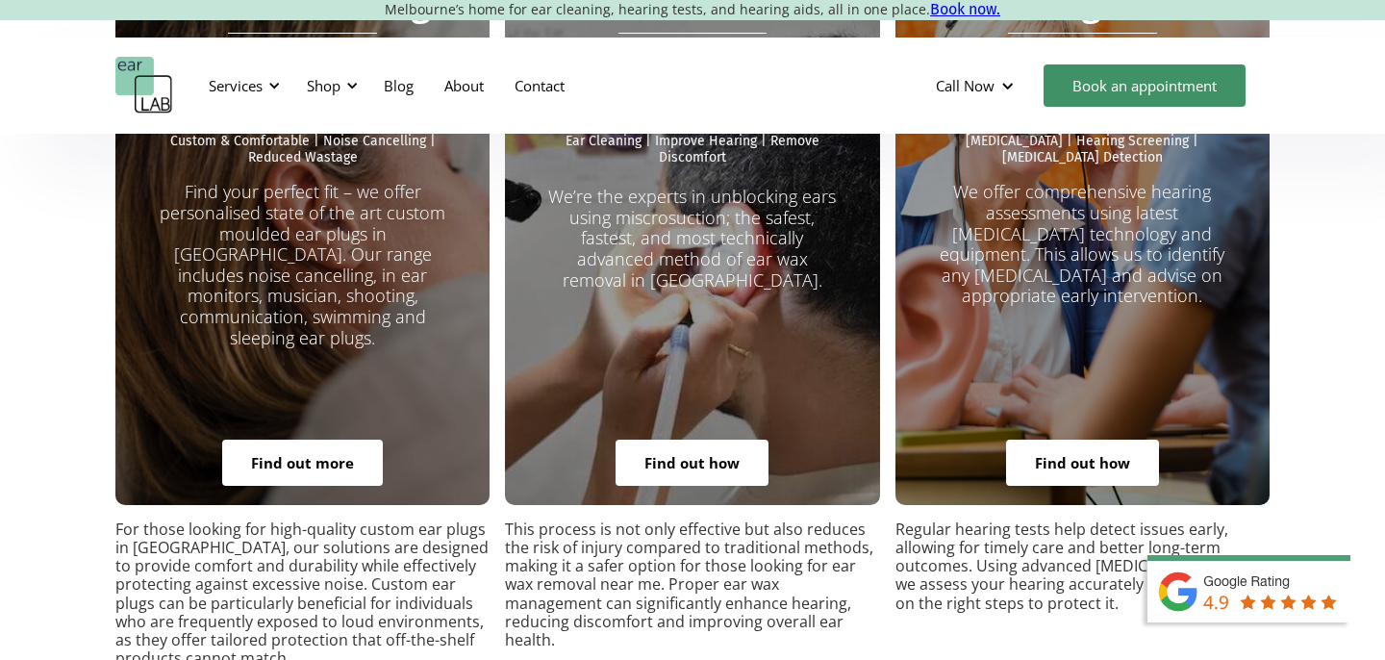
scroll to position [3564, 0]
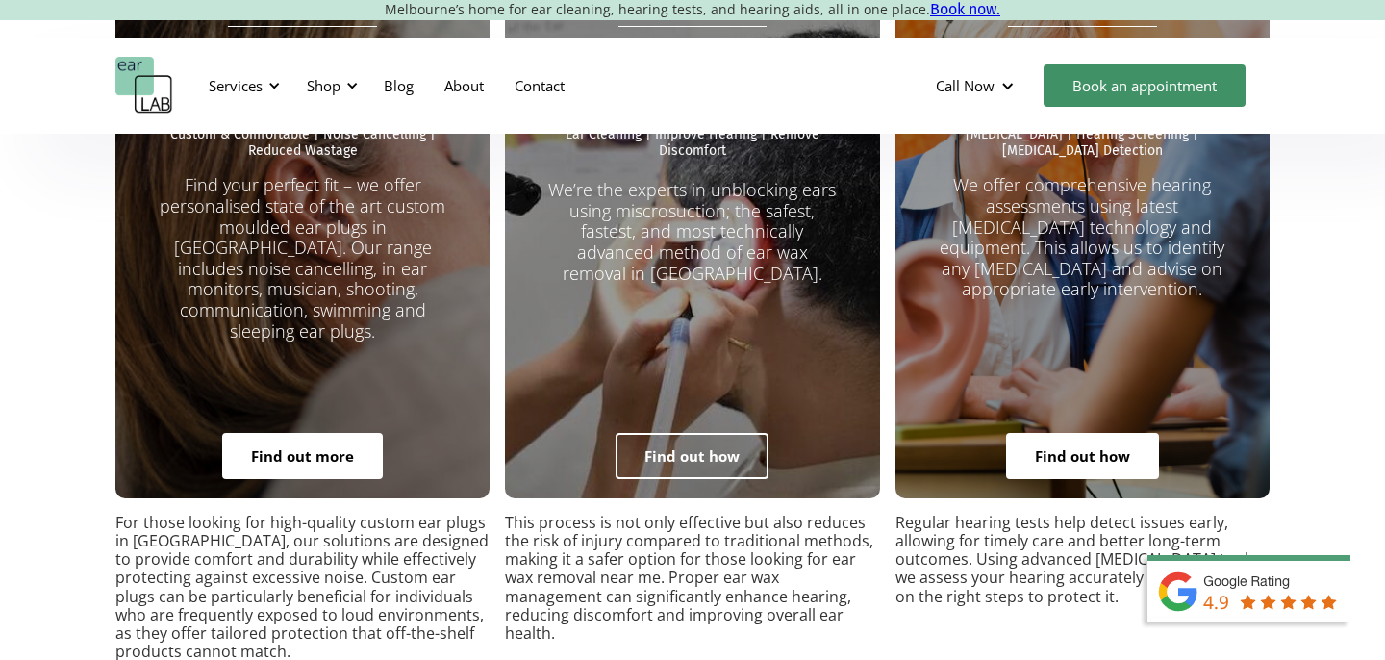
click at [685, 433] on link "Find out how" at bounding box center [692, 456] width 153 height 46
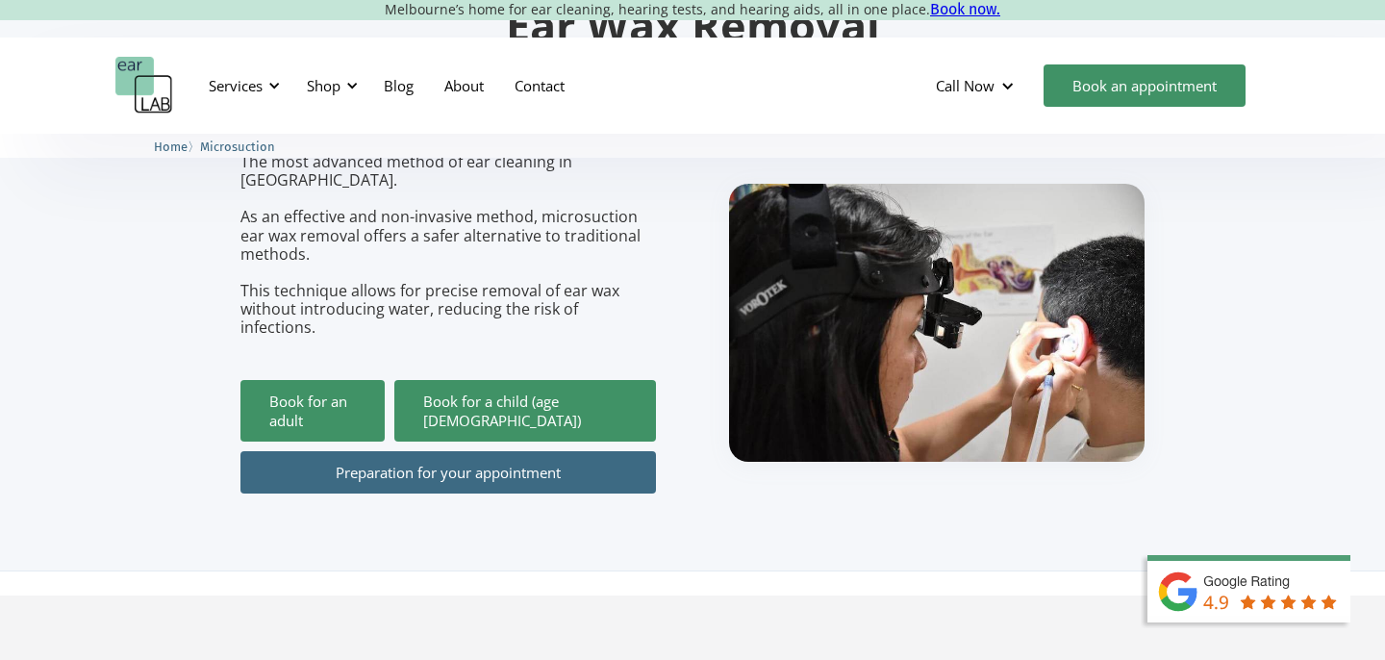
scroll to position [234, 0]
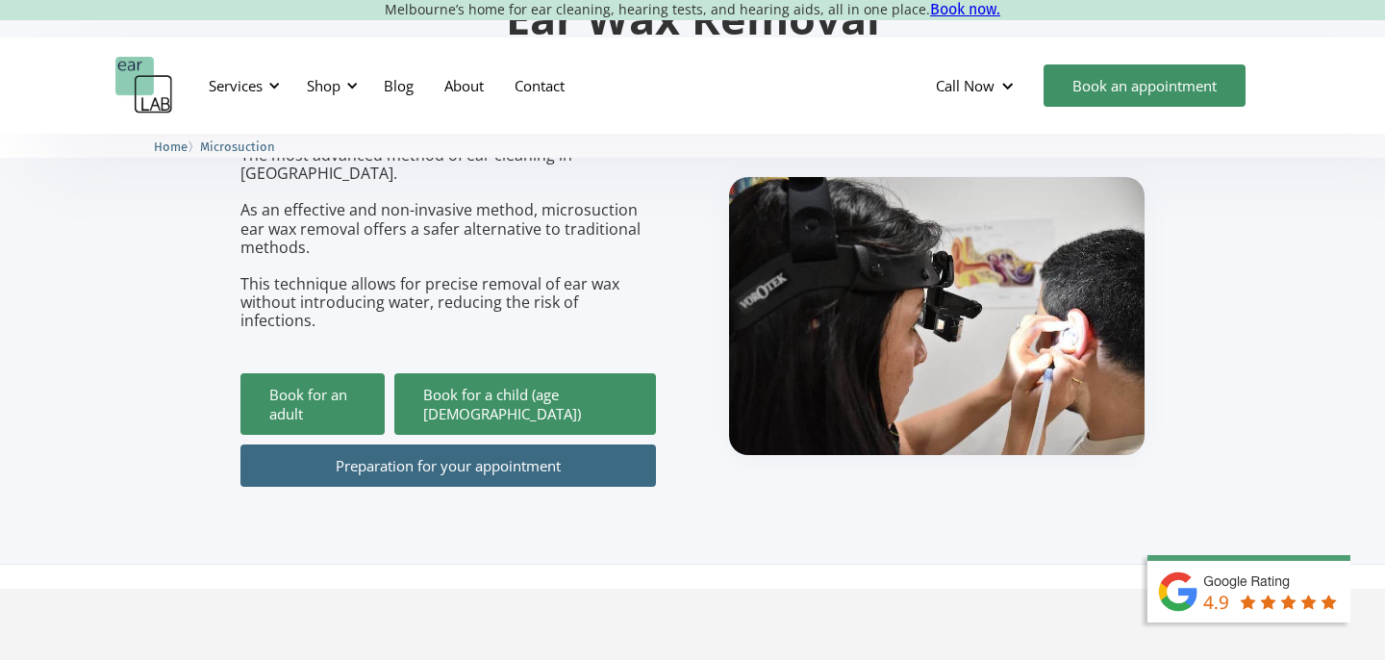
click at [520, 444] on link "Preparation for your appointment" at bounding box center [448, 465] width 416 height 42
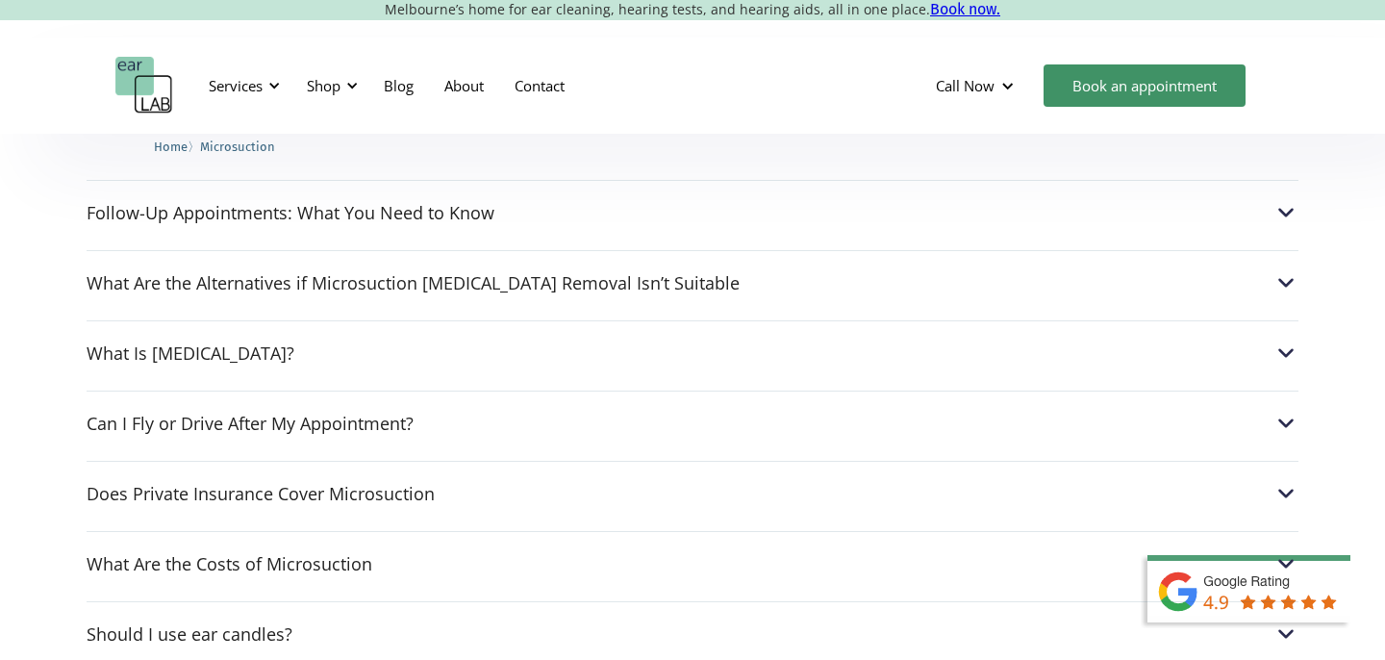
scroll to position [4968, 0]
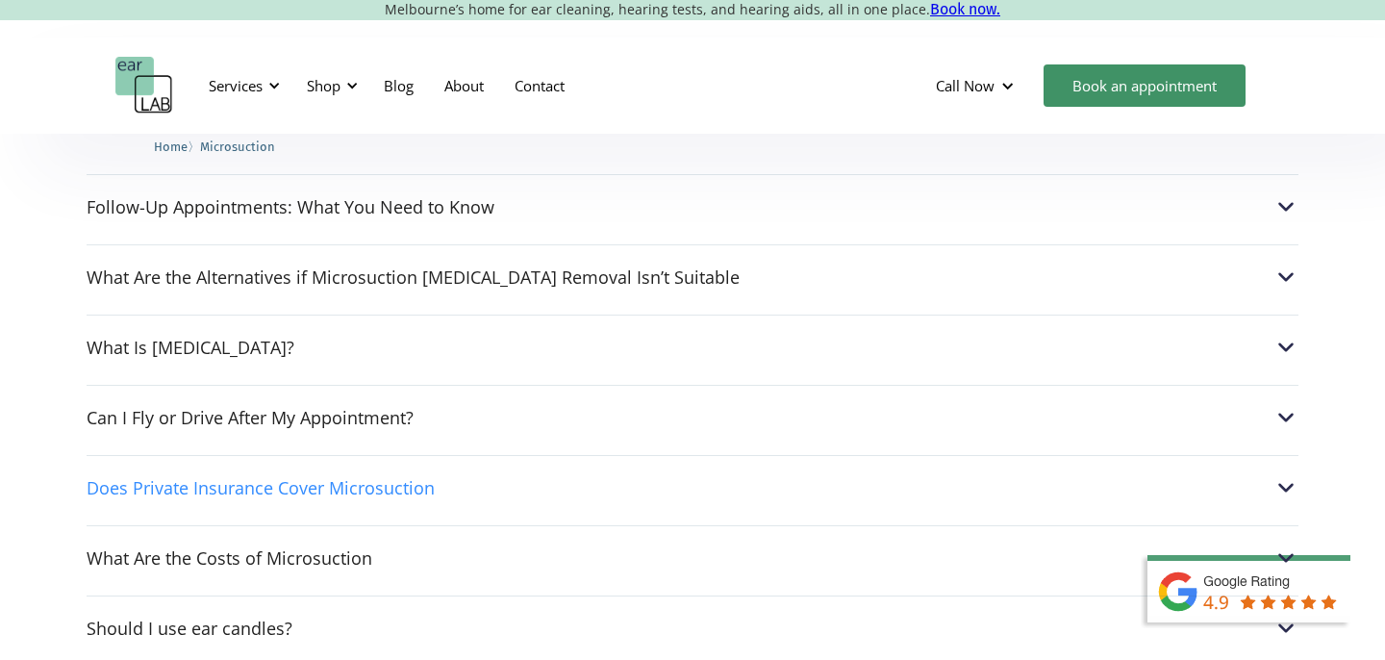
click at [1284, 475] on img at bounding box center [1285, 487] width 25 height 25
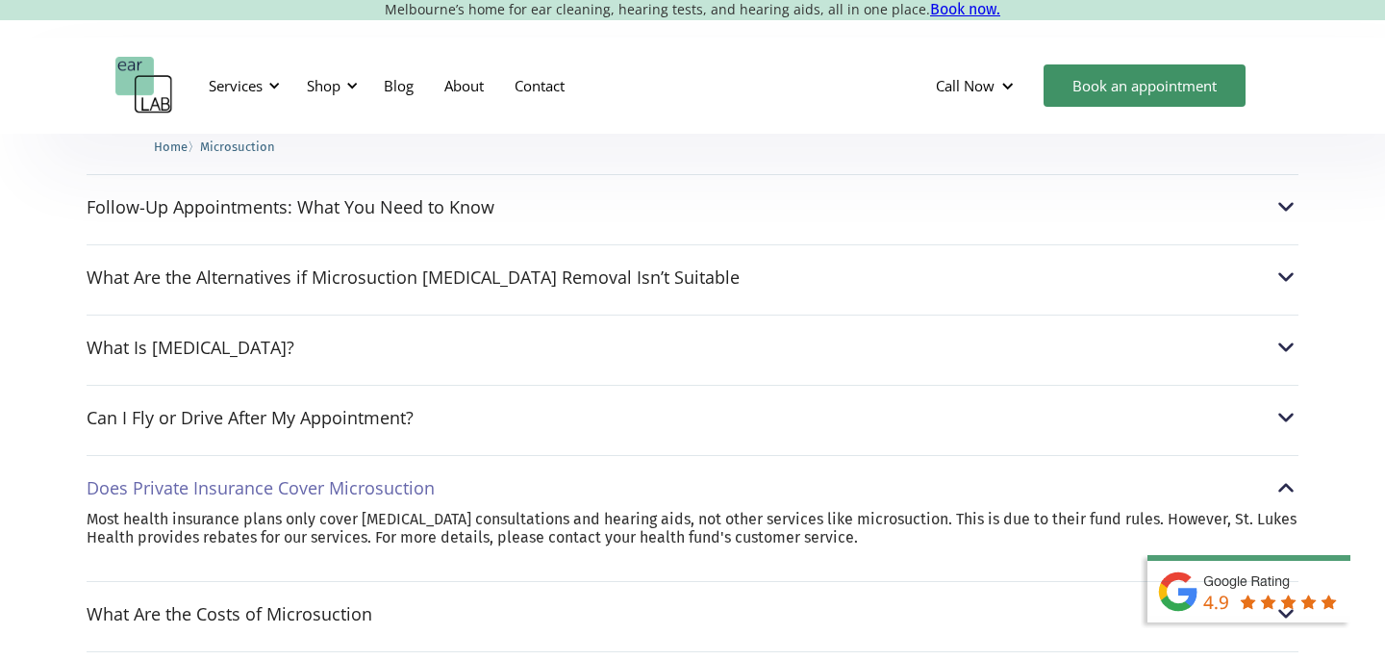
click at [1284, 475] on img at bounding box center [1285, 487] width 25 height 25
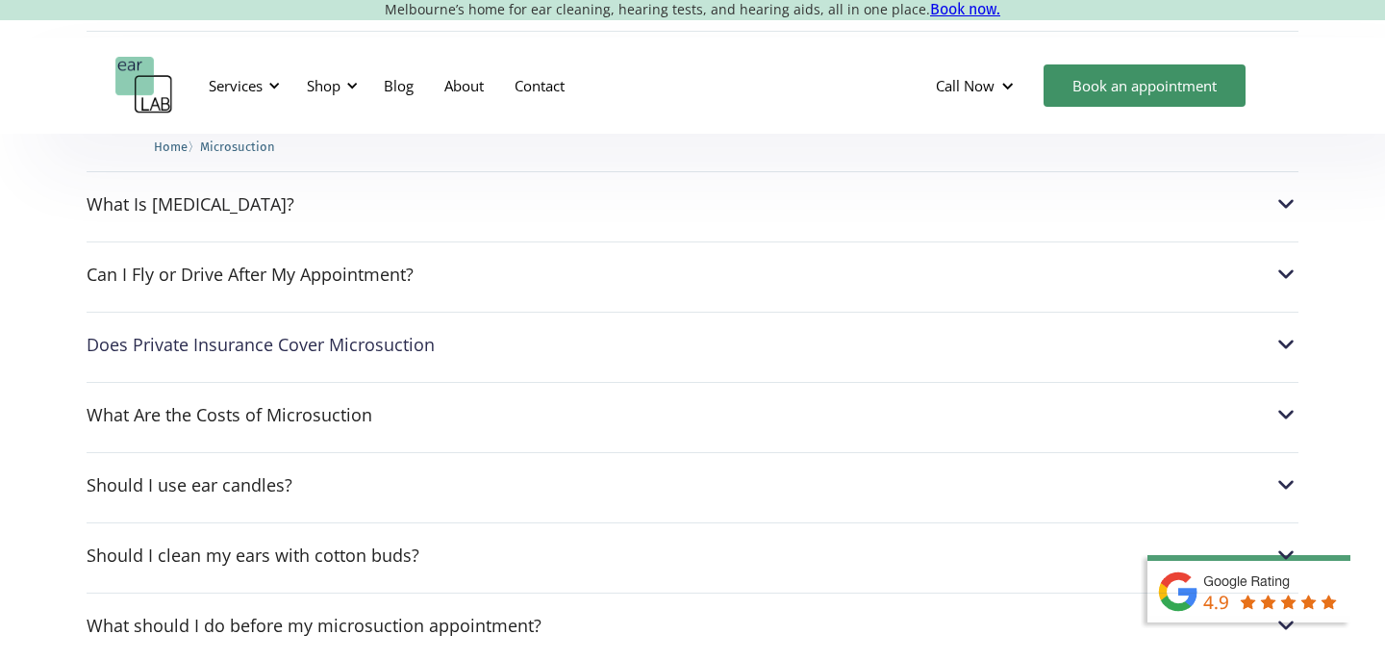
scroll to position [5113, 0]
click at [1290, 470] on img at bounding box center [1285, 482] width 25 height 25
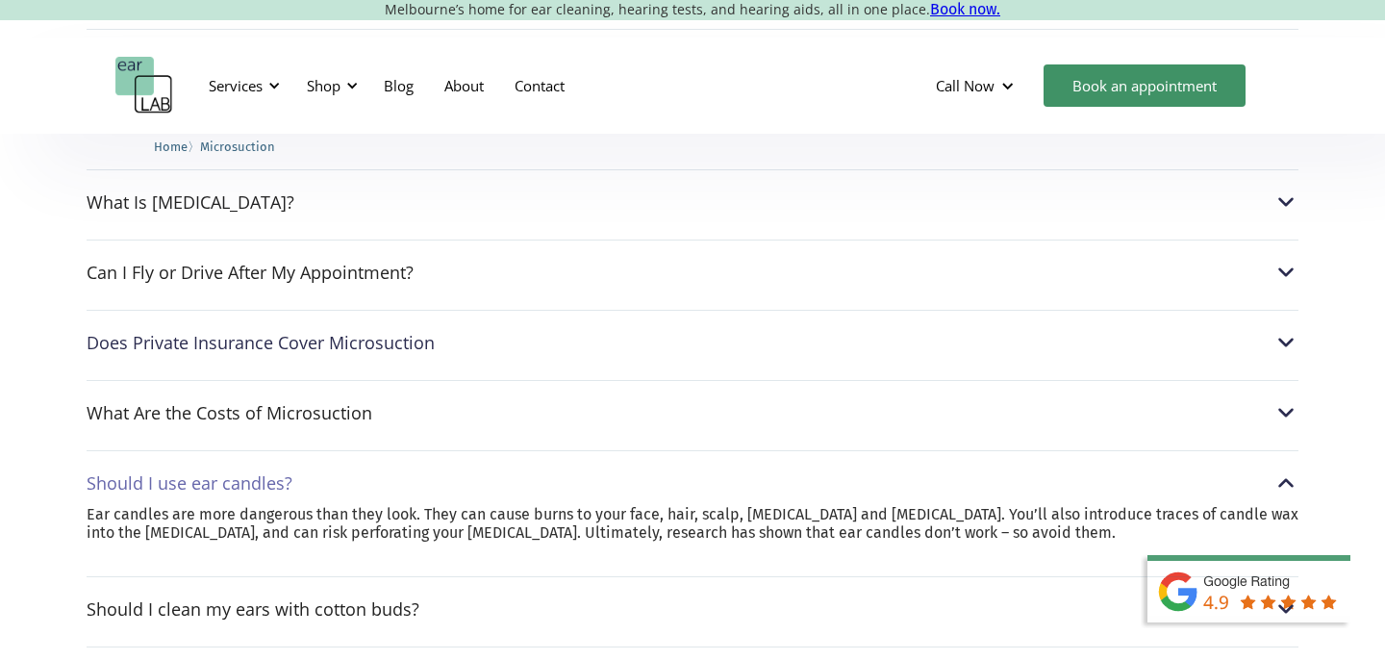
click at [1290, 470] on img at bounding box center [1285, 482] width 25 height 25
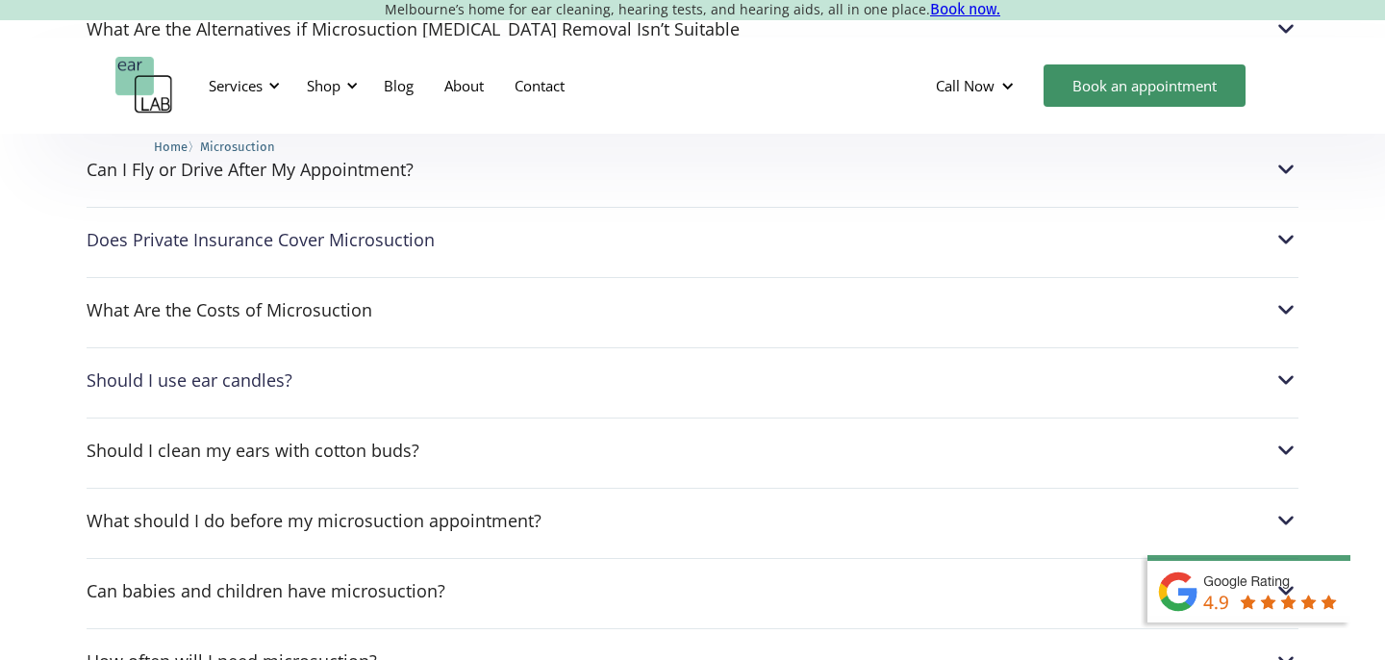
scroll to position [5220, 0]
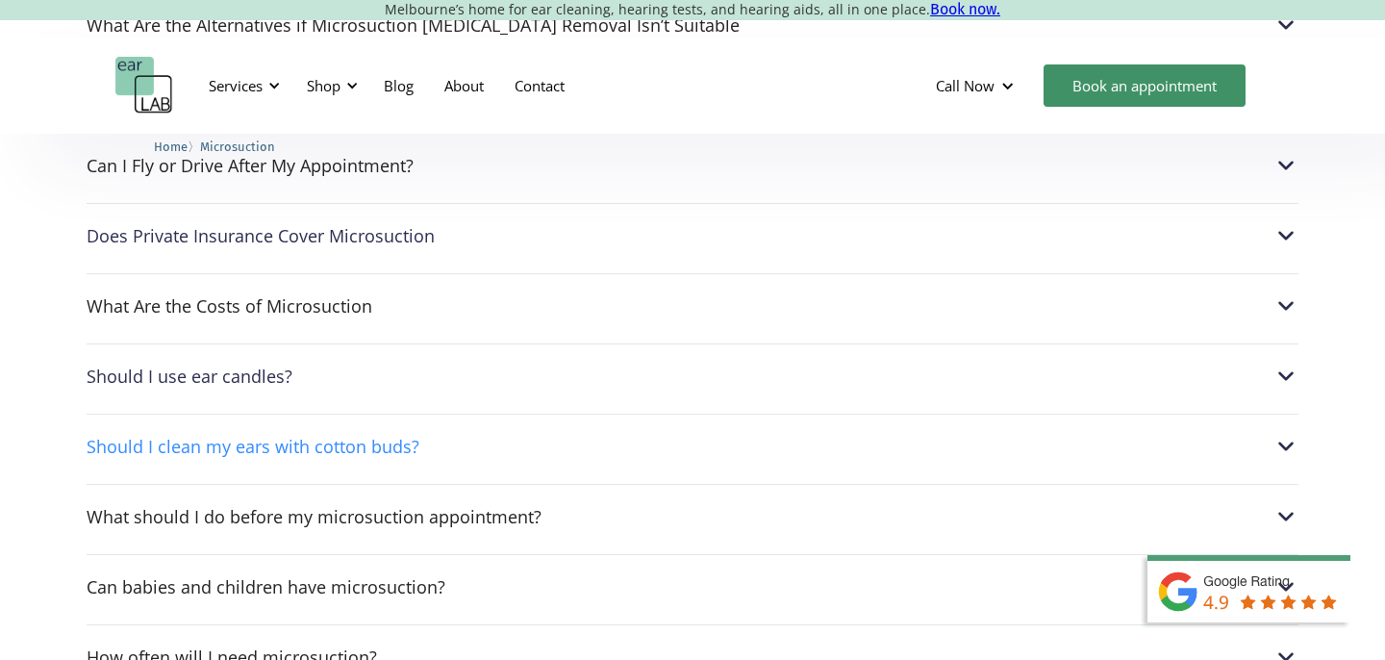
click at [1278, 434] on img at bounding box center [1285, 446] width 25 height 25
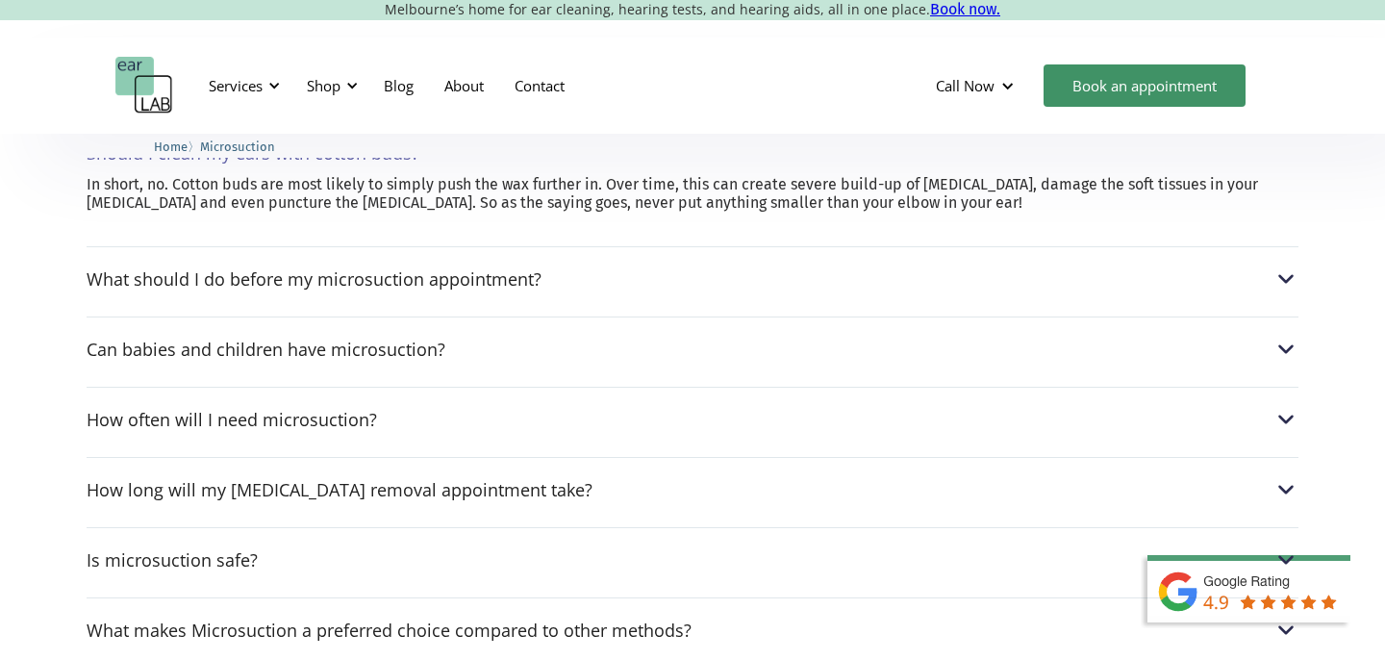
scroll to position [5519, 0]
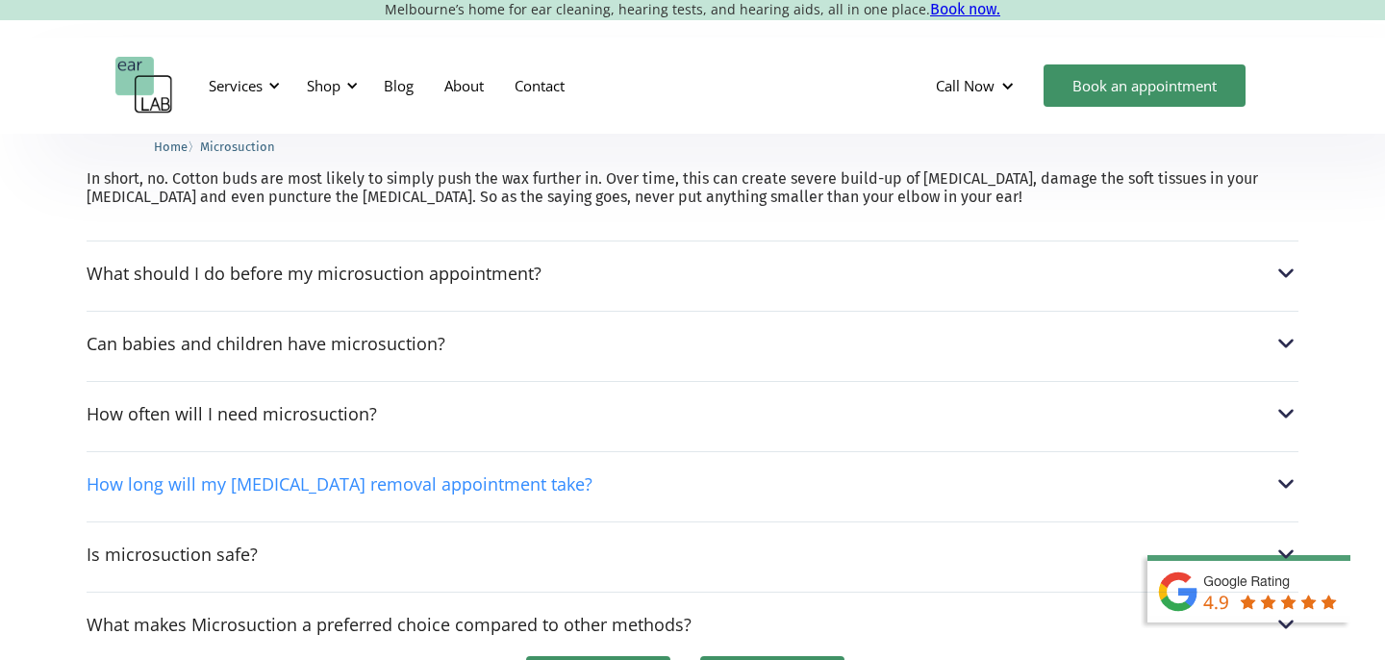
click at [1288, 471] on img at bounding box center [1285, 483] width 25 height 25
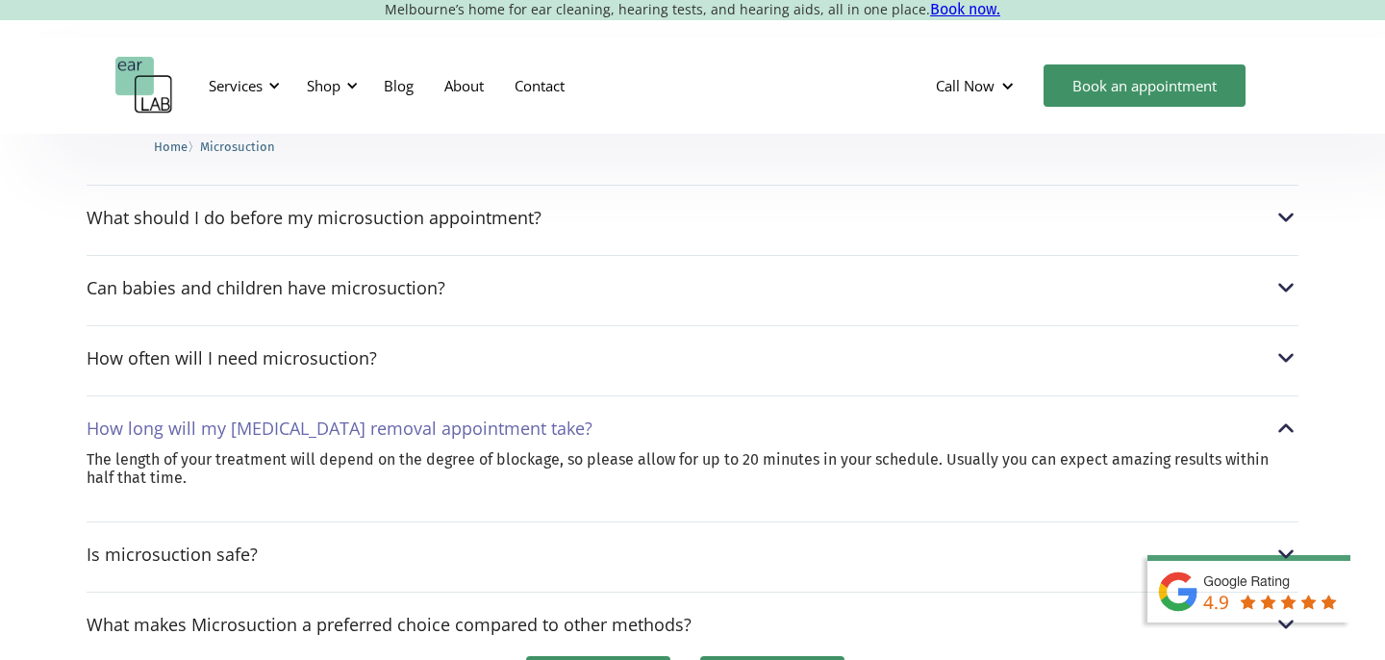
click at [1285, 416] on img at bounding box center [1285, 428] width 25 height 25
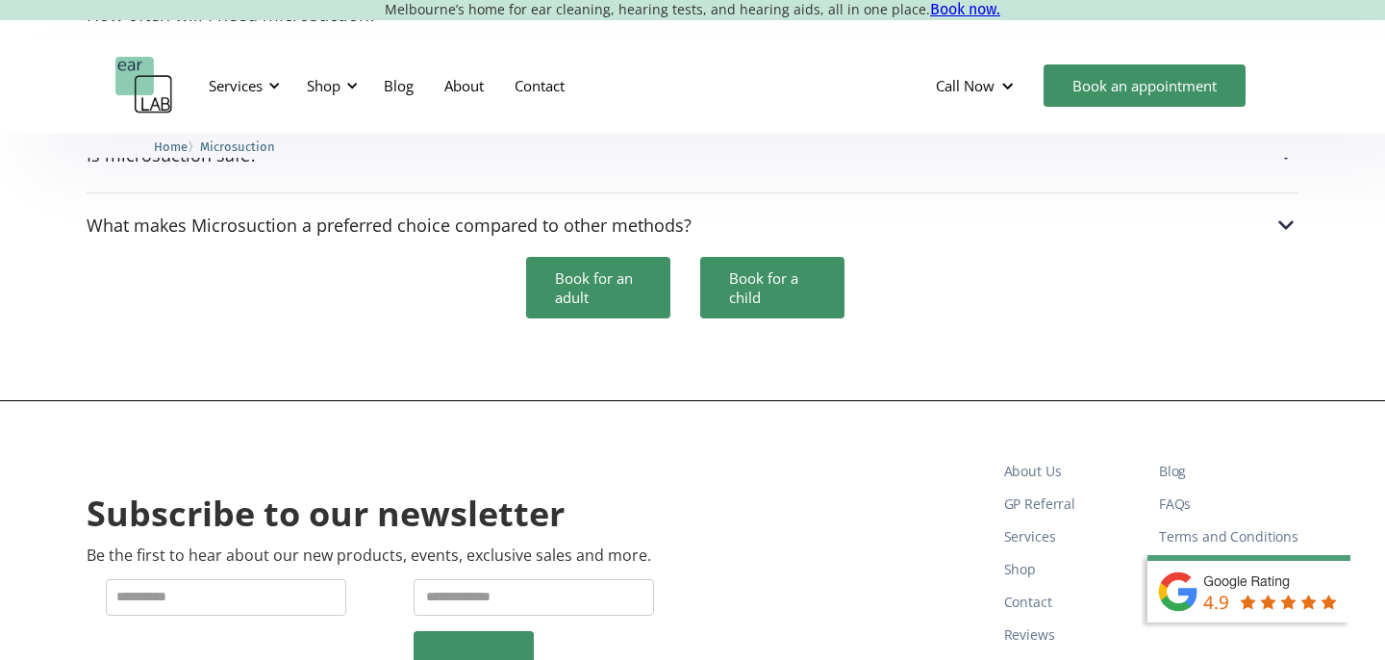
scroll to position [6195, 0]
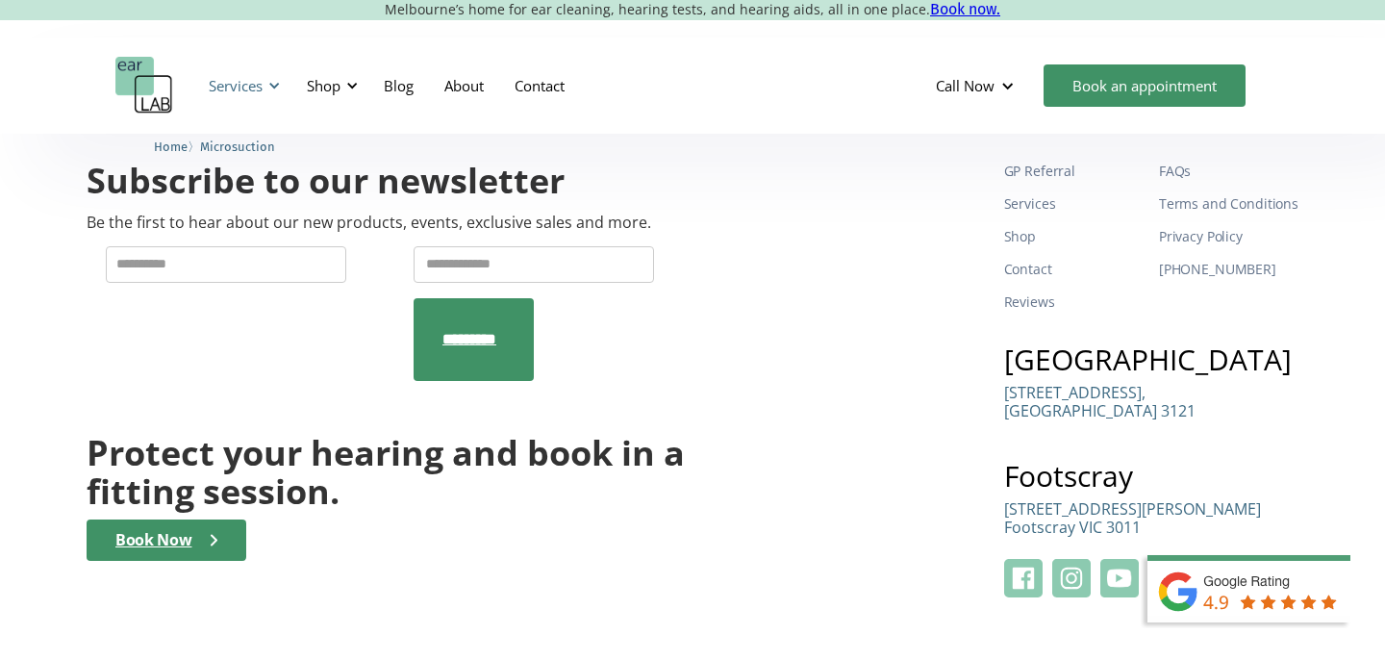
click at [263, 85] on div "Services" at bounding box center [241, 86] width 88 height 58
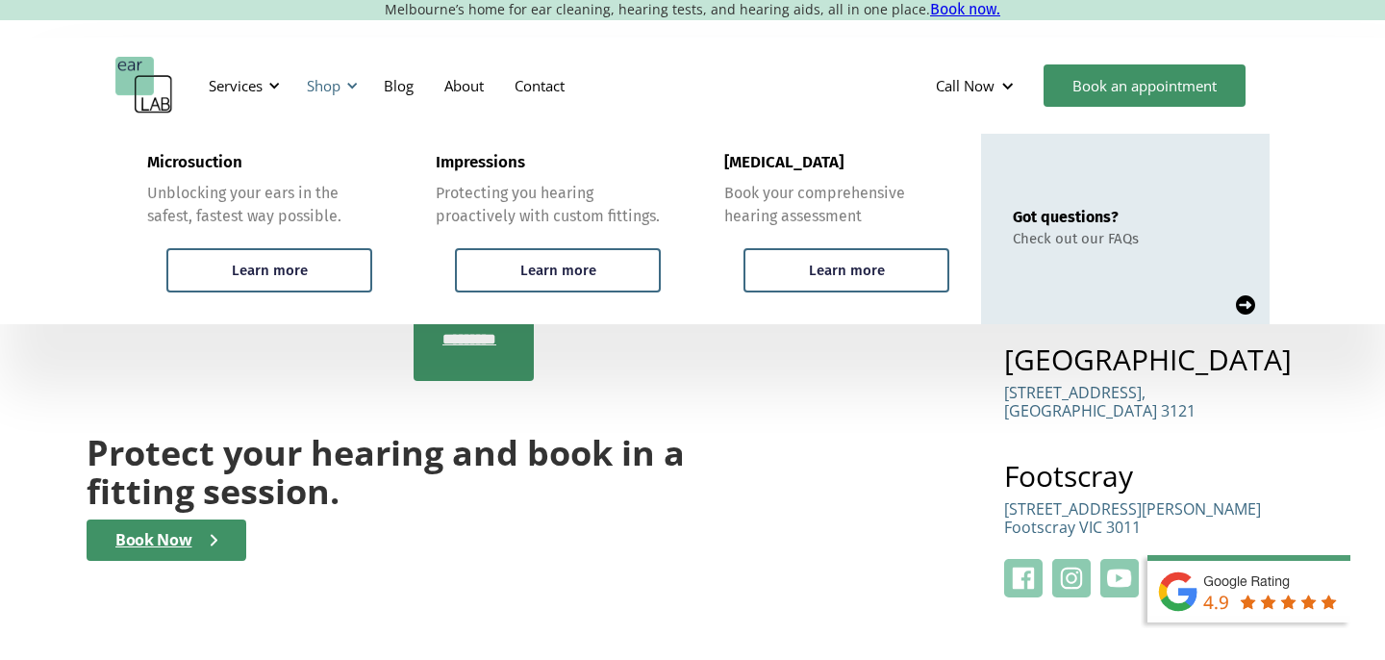
click at [348, 82] on div at bounding box center [351, 85] width 13 height 13
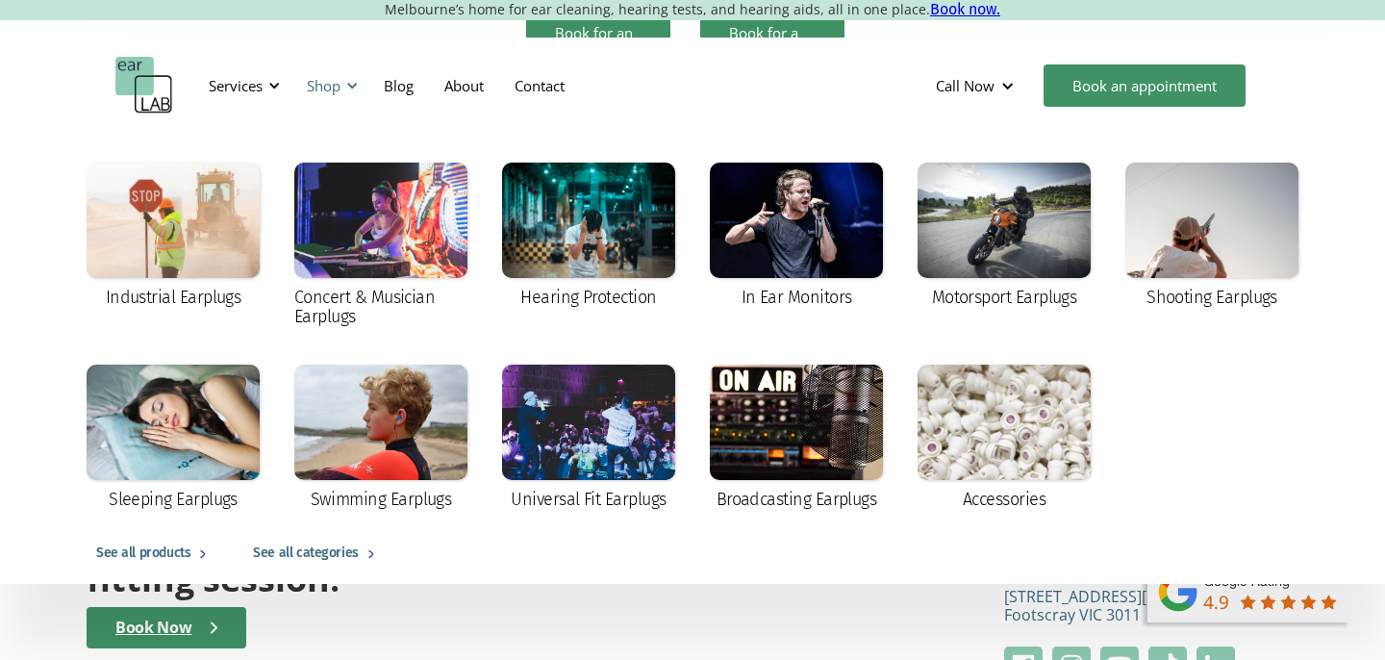
scroll to position [6105, 0]
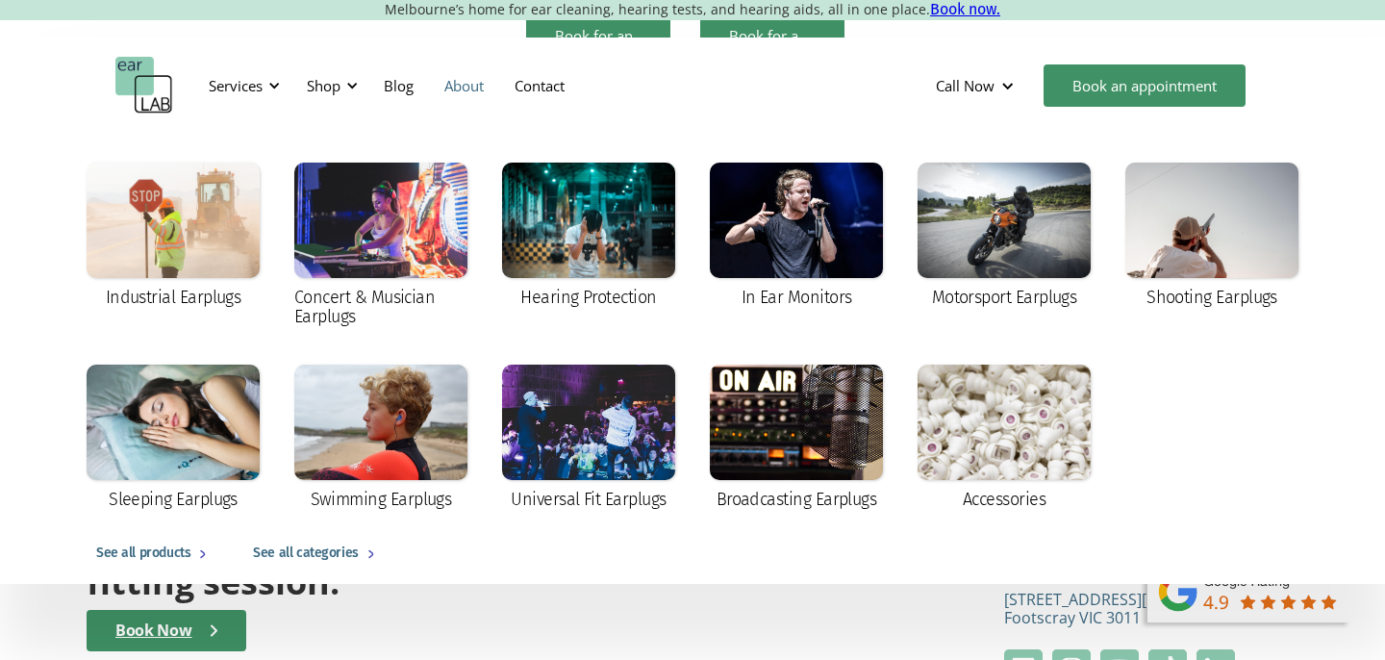
click at [471, 85] on link "About" at bounding box center [464, 86] width 70 height 56
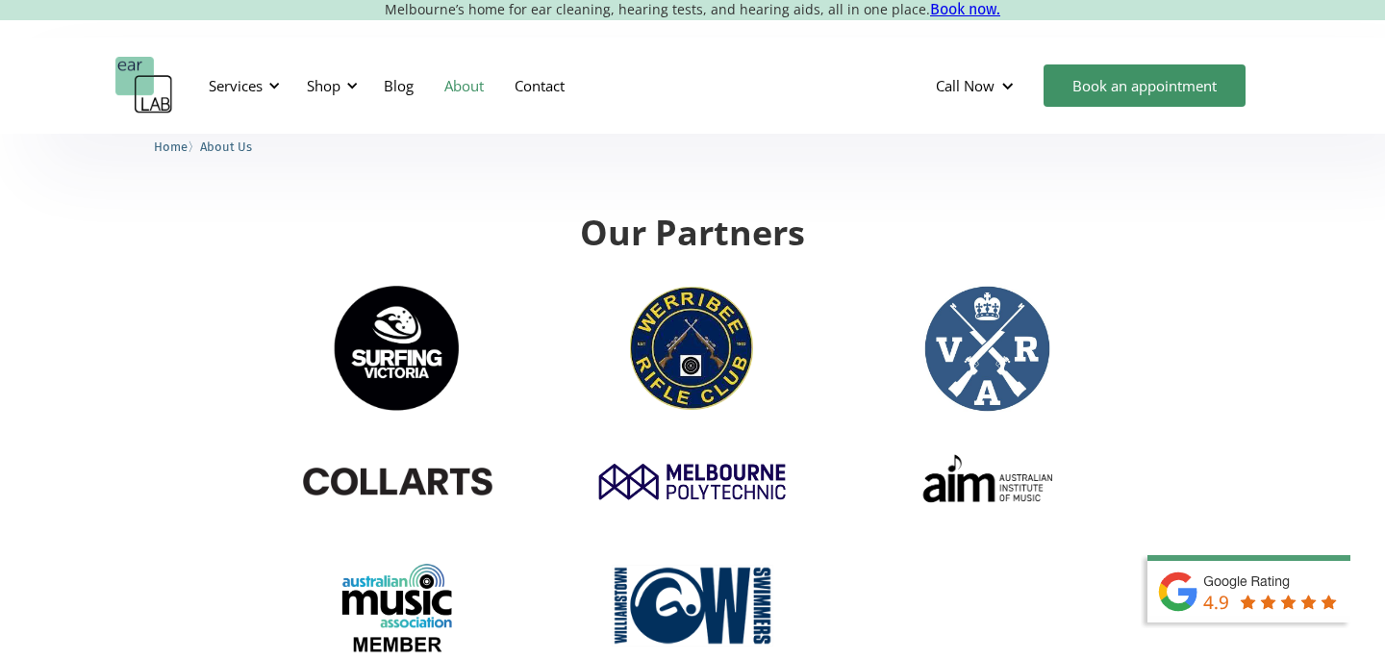
scroll to position [2464, 0]
